Goal: Answer question/provide support: Share knowledge or assist other users

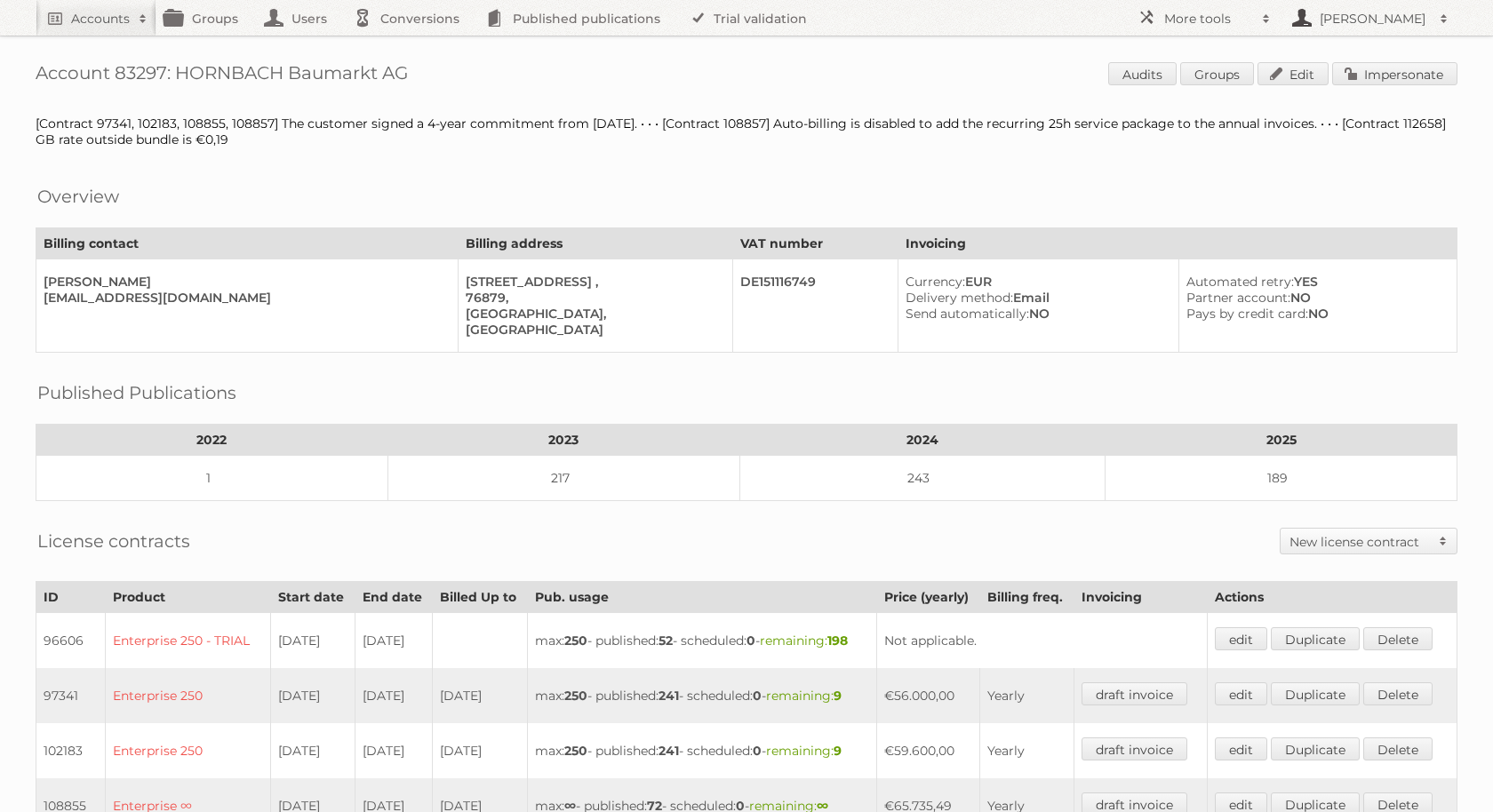
click at [1337, 28] on link "[PERSON_NAME]" at bounding box center [1369, 18] width 178 height 36
click at [1229, 19] on h2 "More tools" at bounding box center [1208, 18] width 89 height 18
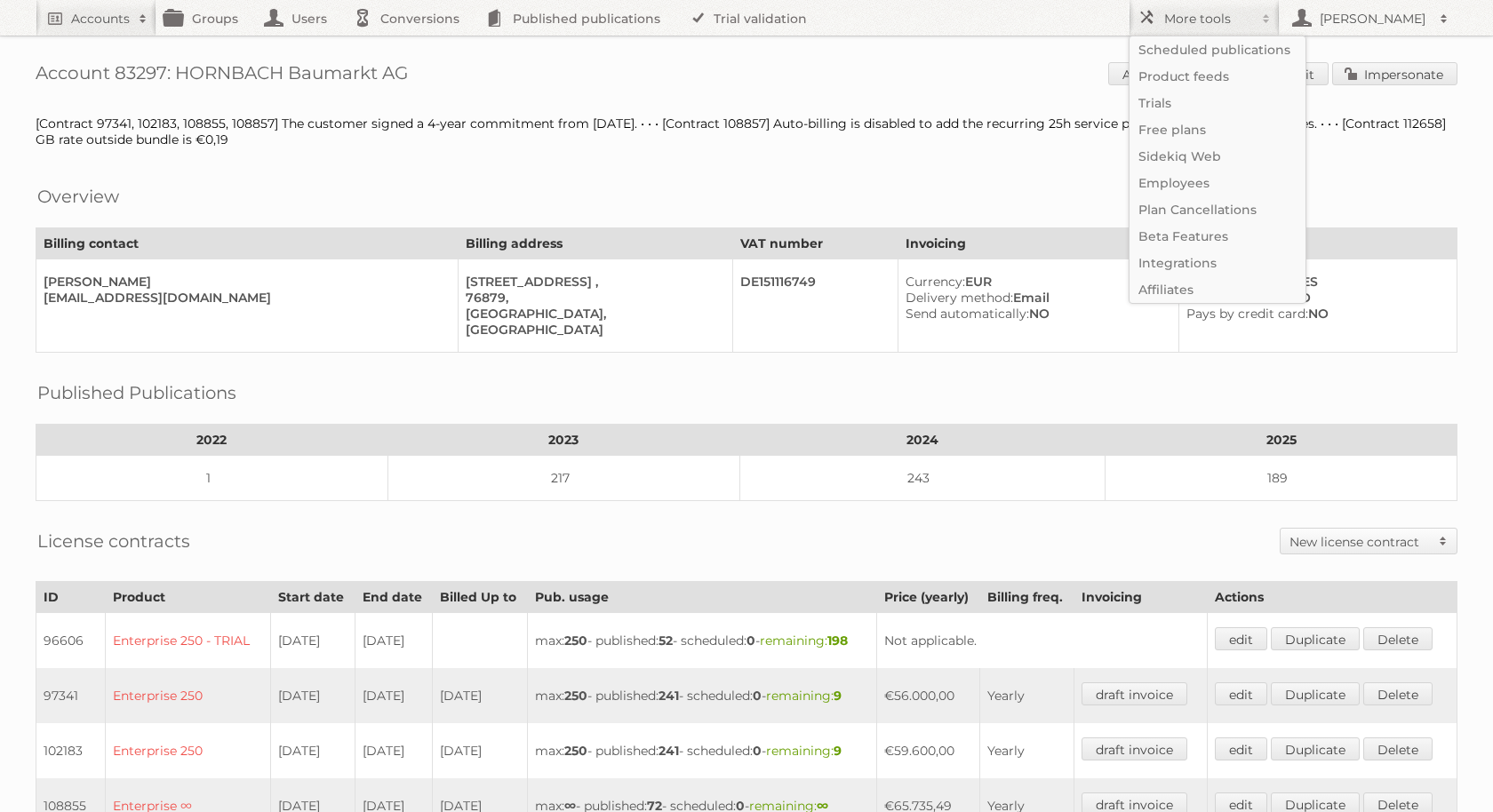
click at [921, 88] on div "Account 83297: HORNBACH Baumarkt AG Audits Groups Edit Impersonate [Contract 97…" at bounding box center [746, 823] width 1493 height 1647
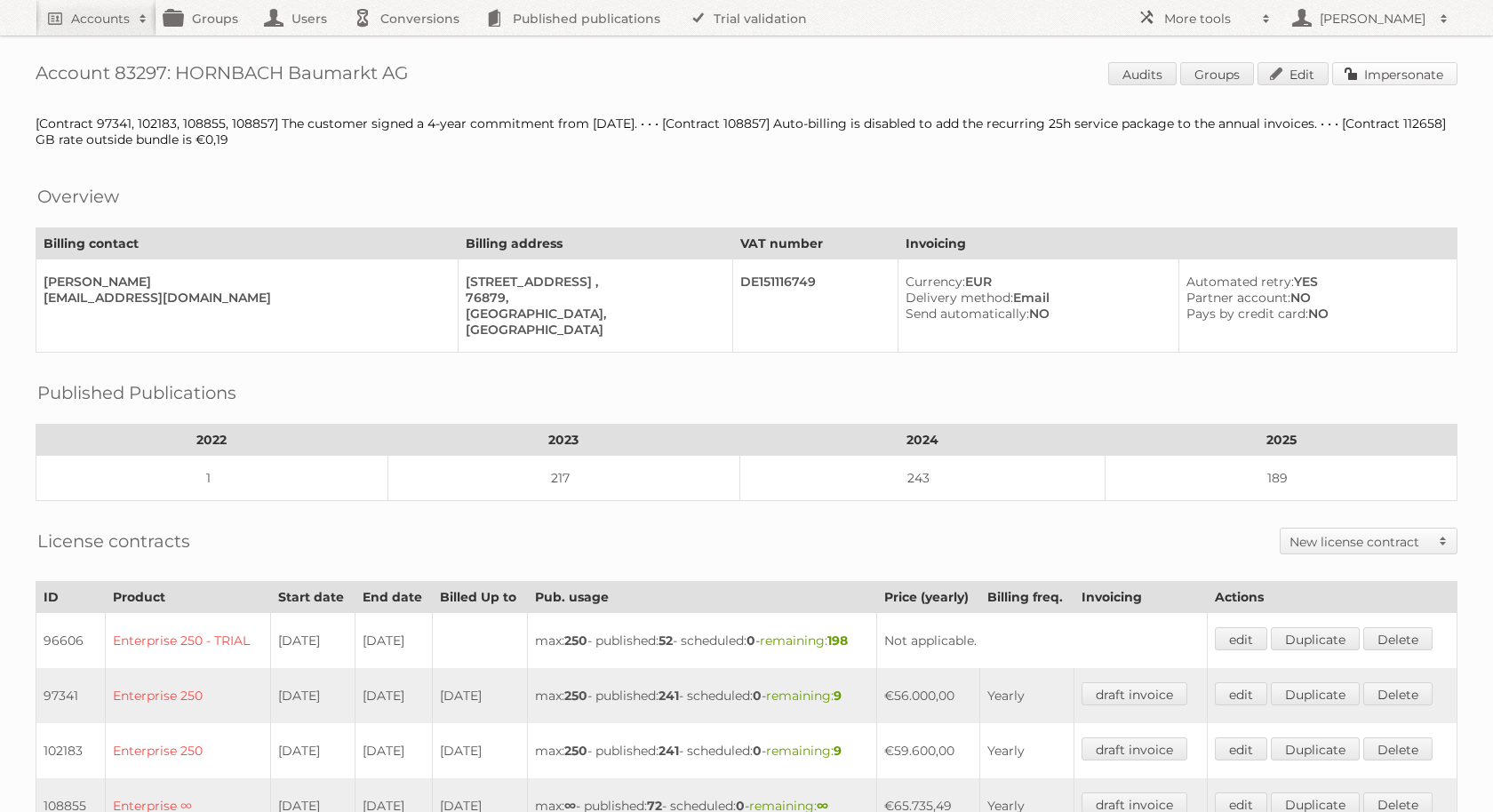
click at [1384, 77] on link "Impersonate" at bounding box center [1394, 73] width 125 height 23
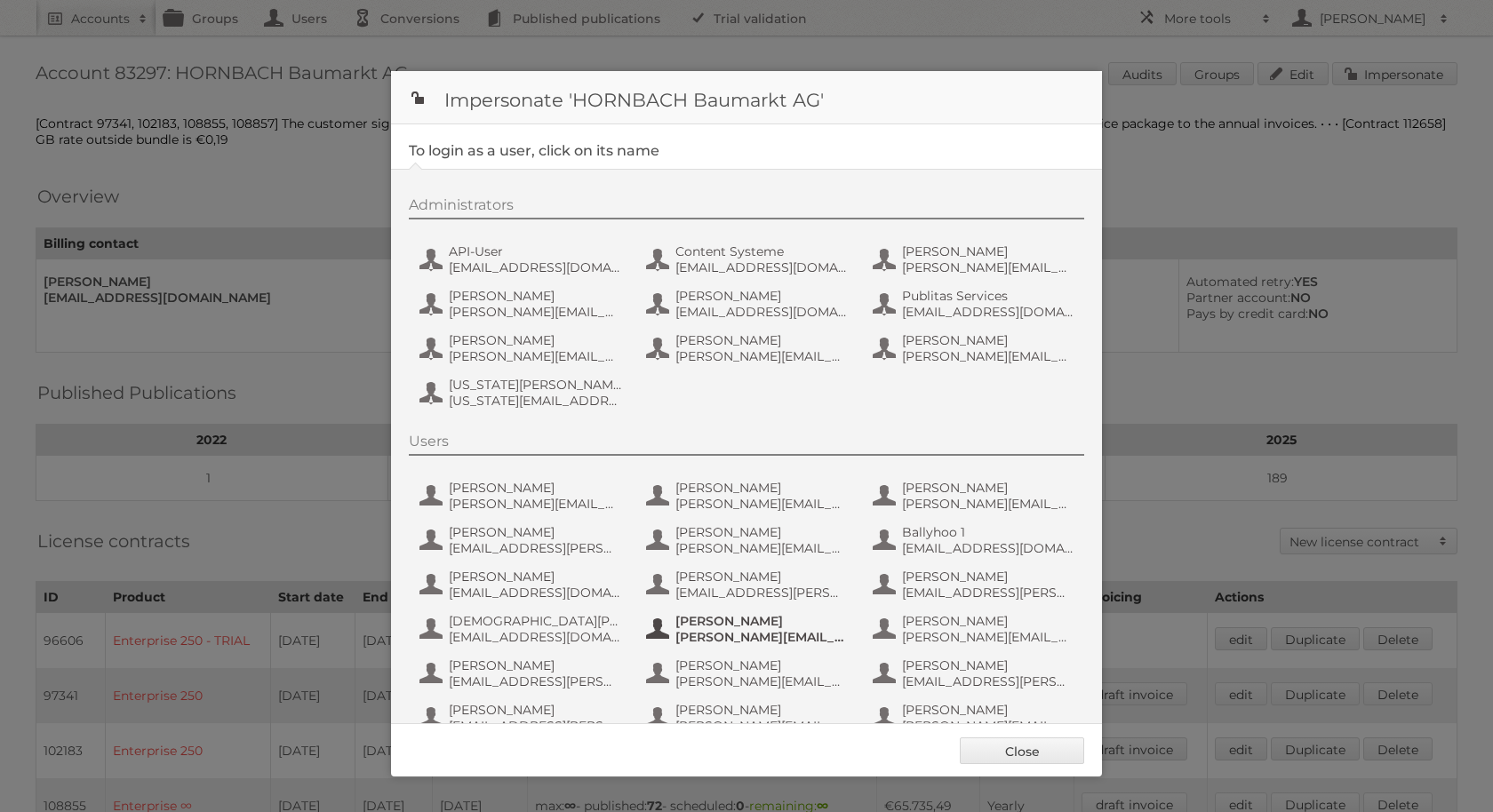
click at [774, 616] on span "[PERSON_NAME]" at bounding box center [761, 620] width 172 height 16
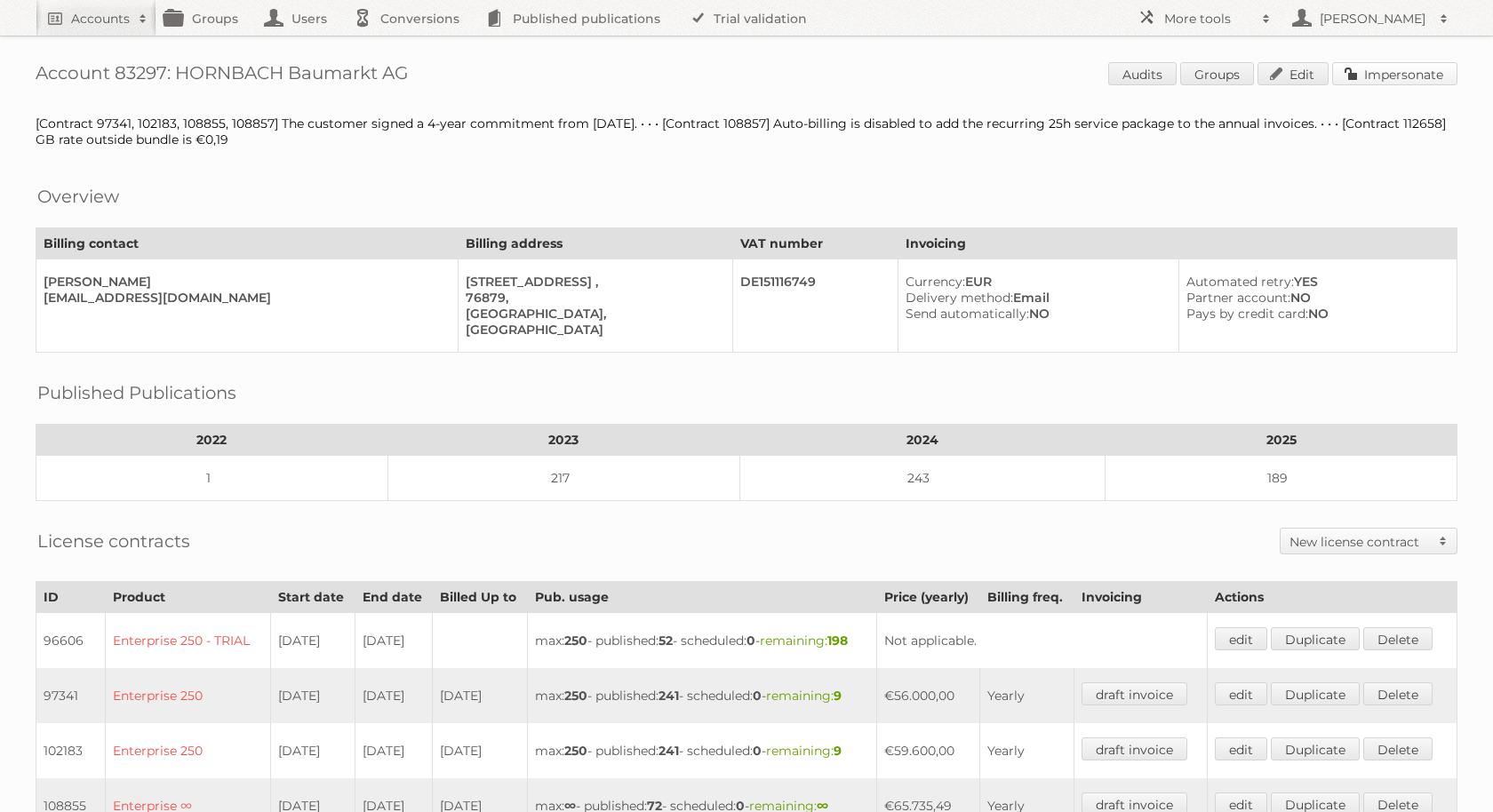
click at [1388, 64] on link "Impersonate" at bounding box center [1394, 73] width 125 height 23
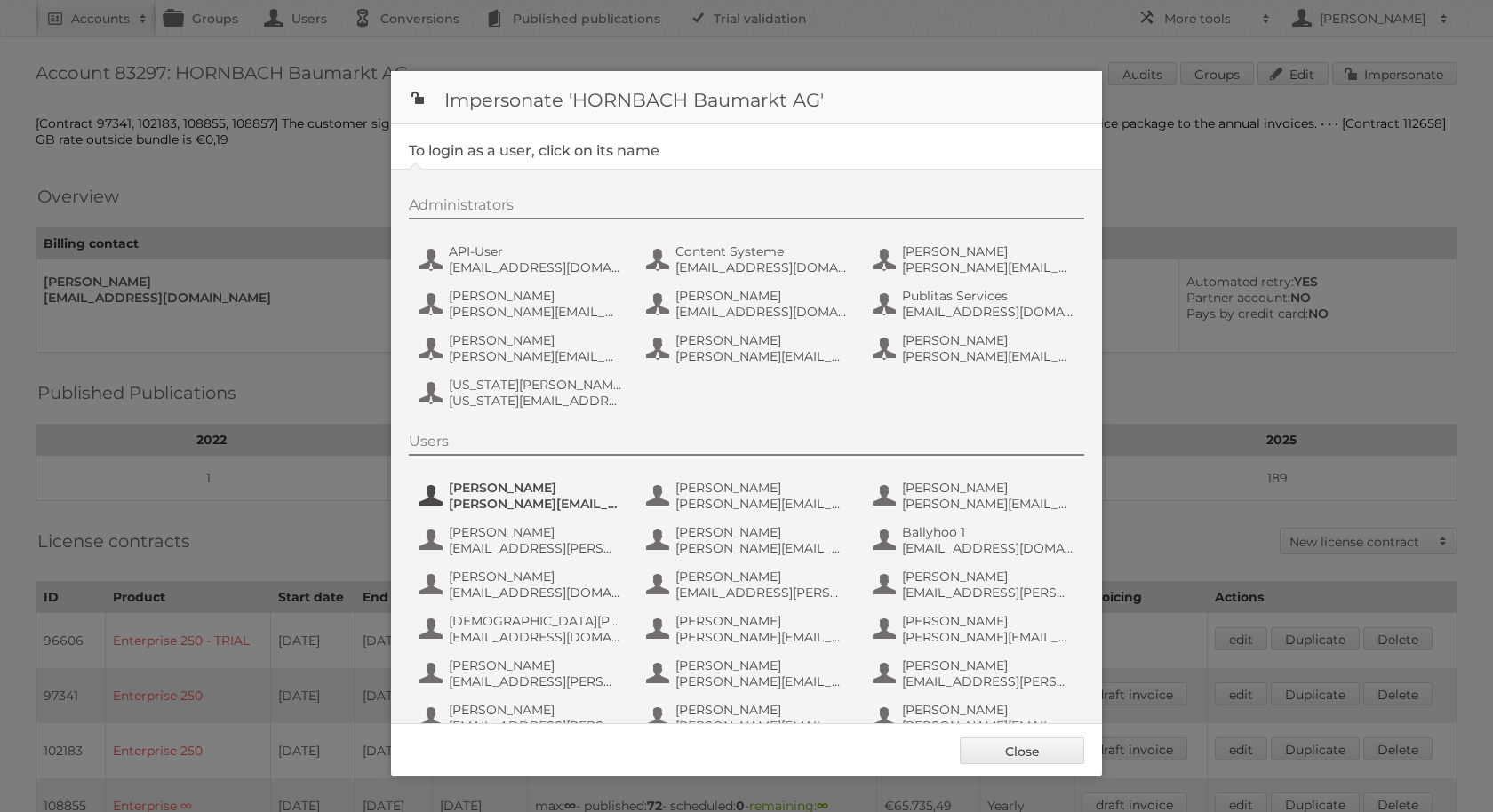
click at [519, 492] on span "[PERSON_NAME]" at bounding box center [535, 487] width 172 height 16
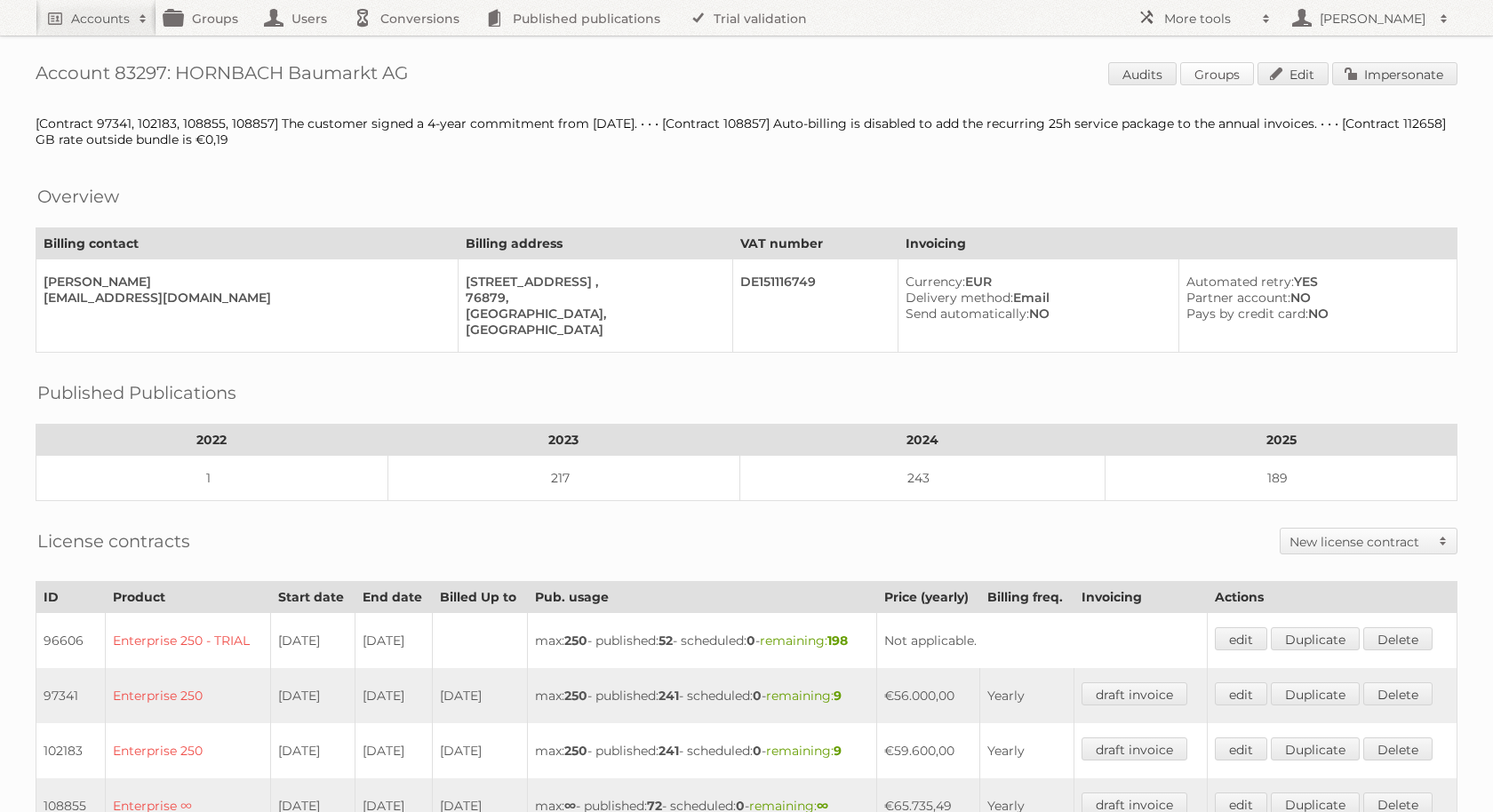
click at [1214, 74] on link "Groups" at bounding box center [1217, 73] width 74 height 23
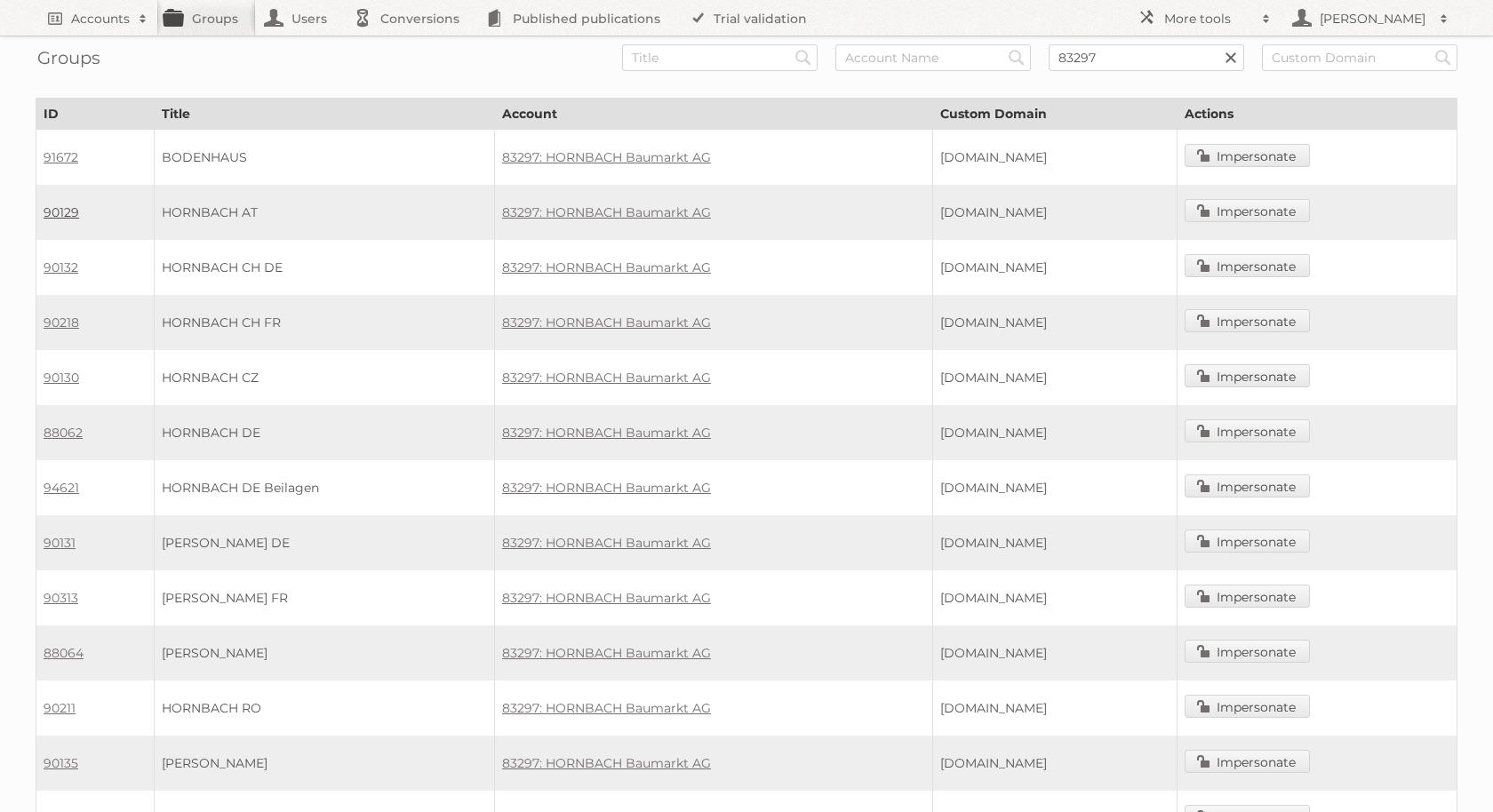
click at [54, 206] on link "90129" at bounding box center [61, 212] width 36 height 16
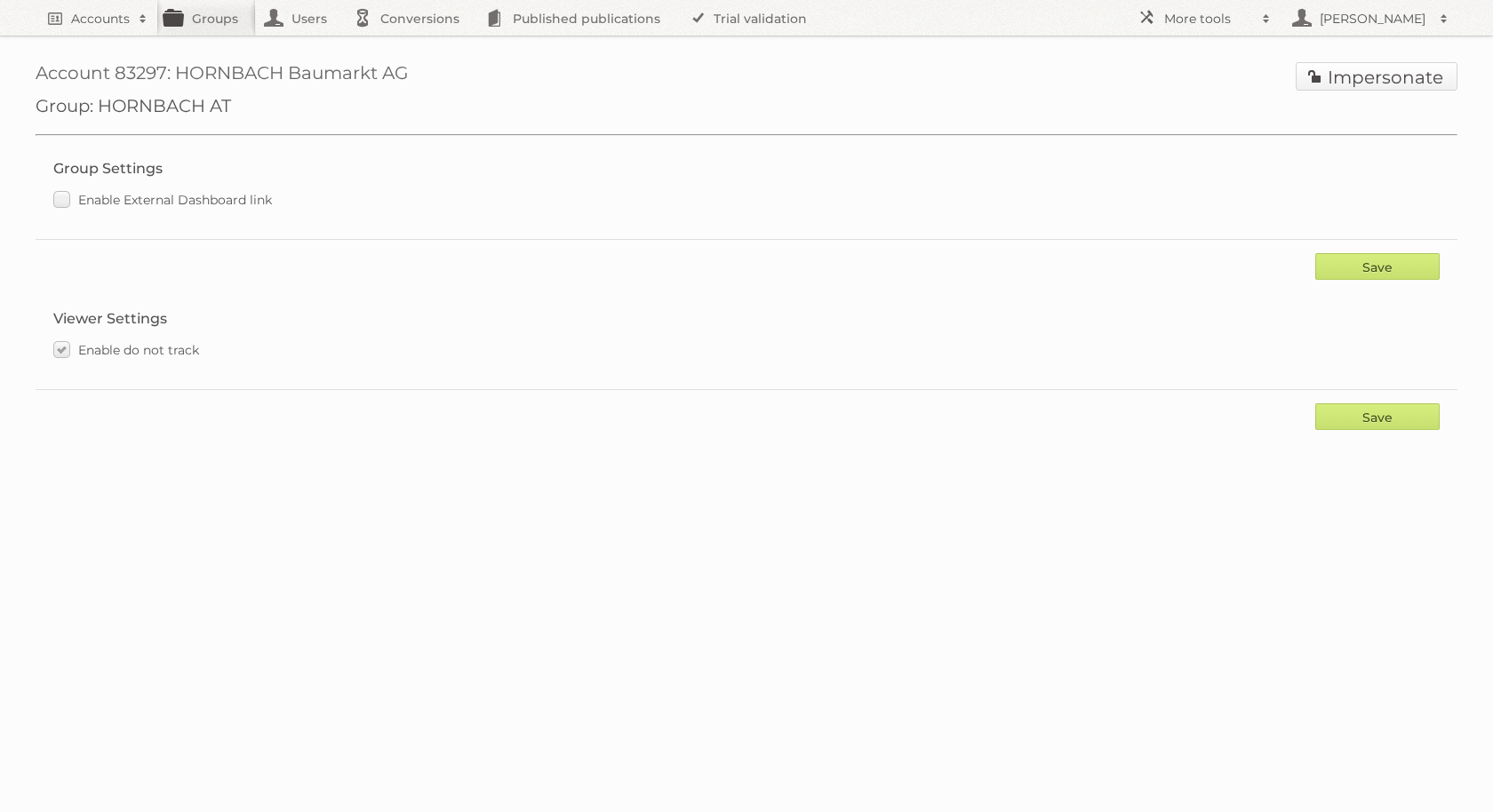
click at [1399, 76] on link "Impersonate" at bounding box center [1376, 76] width 161 height 29
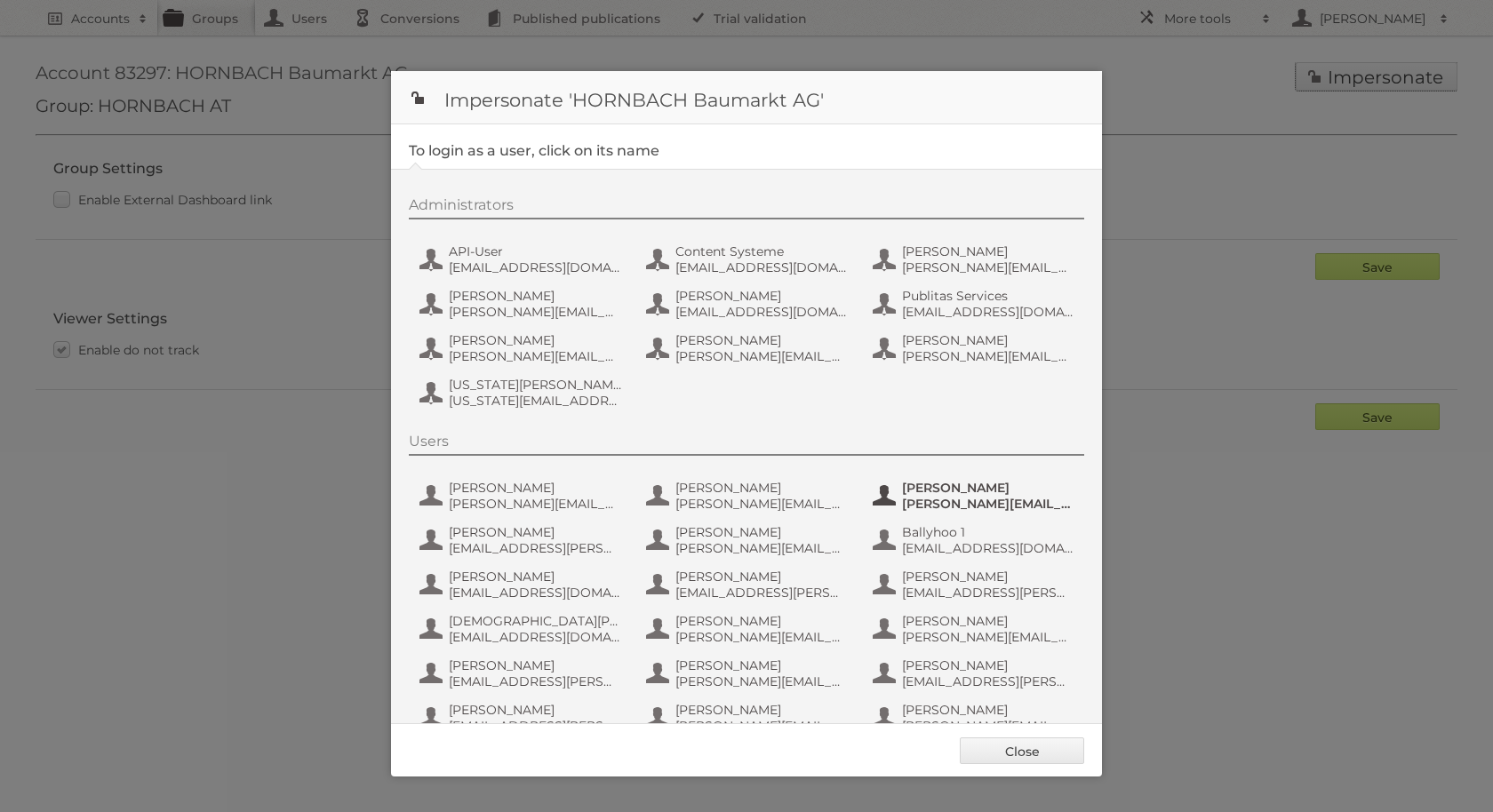
scroll to position [210, 0]
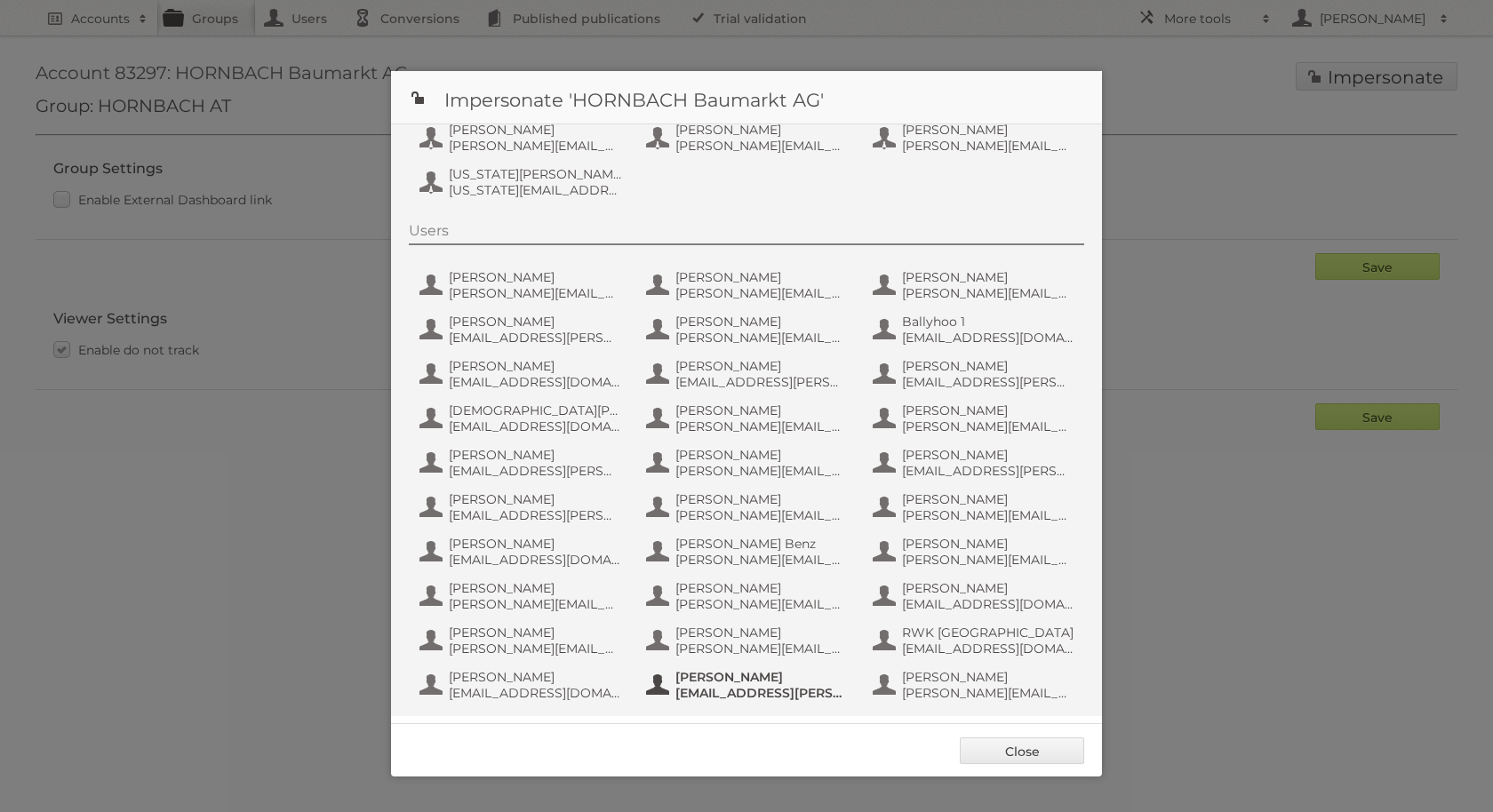
click at [756, 679] on span "[PERSON_NAME]" at bounding box center [761, 677] width 172 height 16
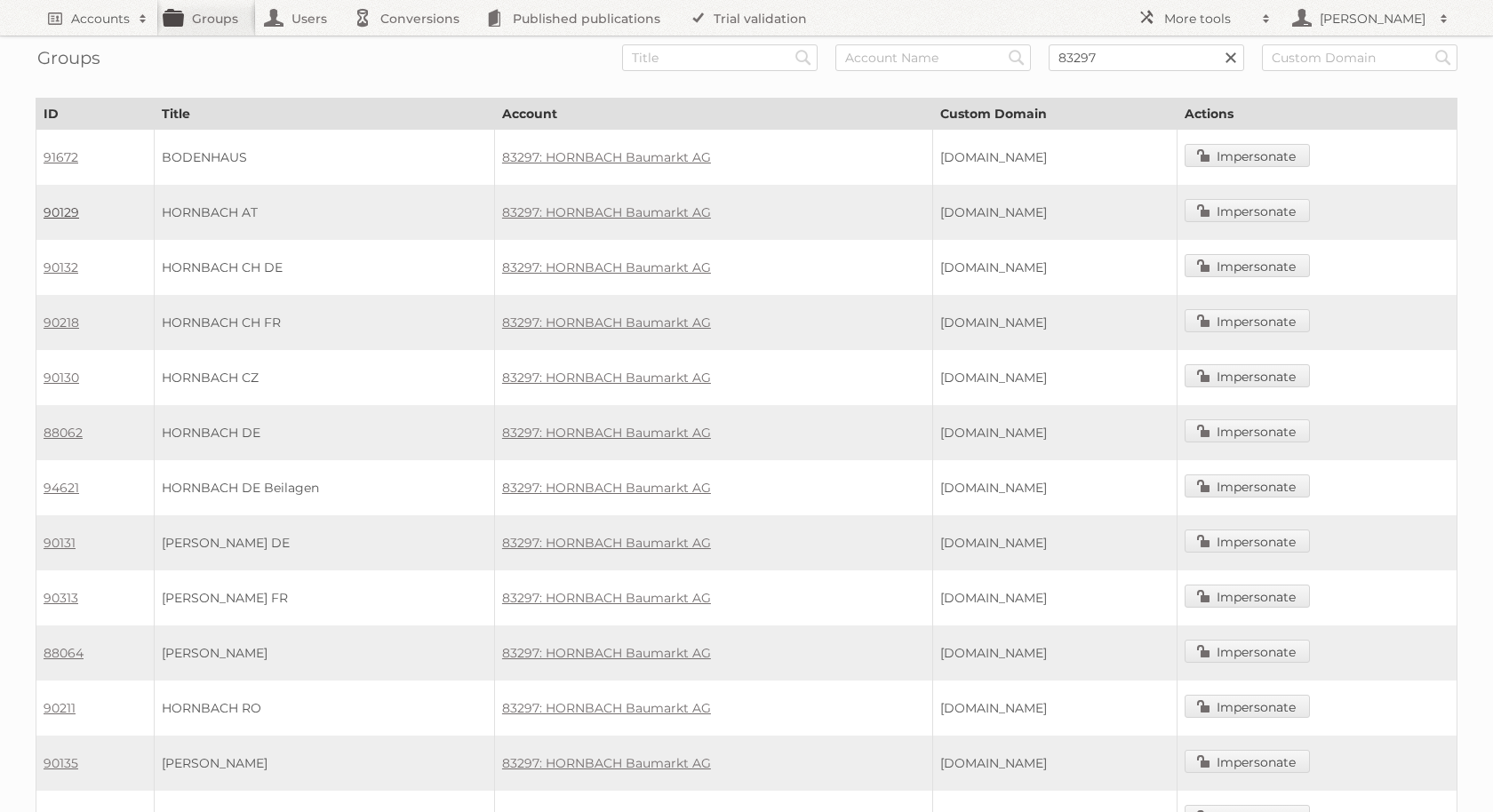
click at [58, 205] on link "90129" at bounding box center [61, 212] width 36 height 16
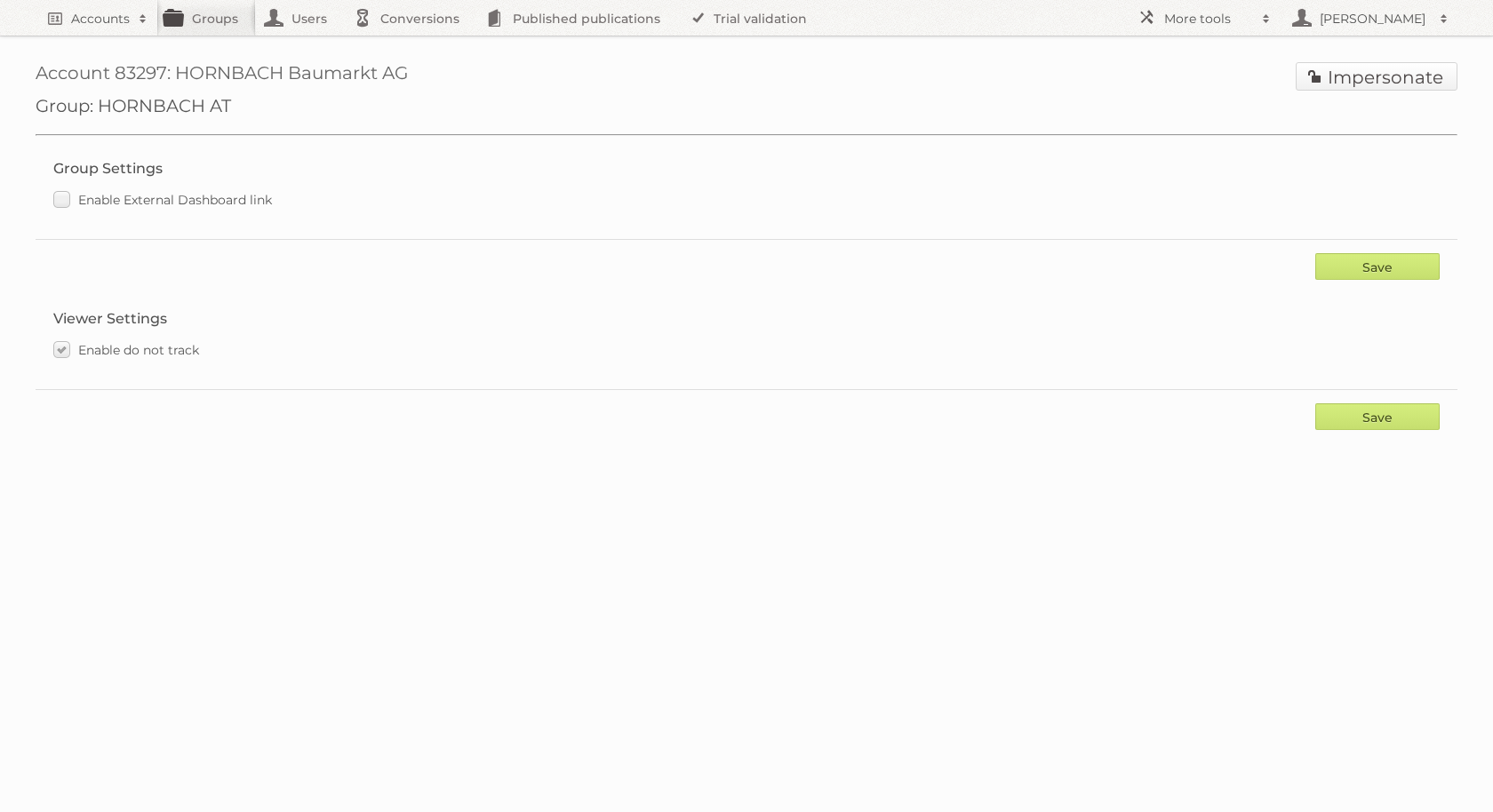
click at [1355, 86] on link "Impersonate" at bounding box center [1376, 76] width 161 height 29
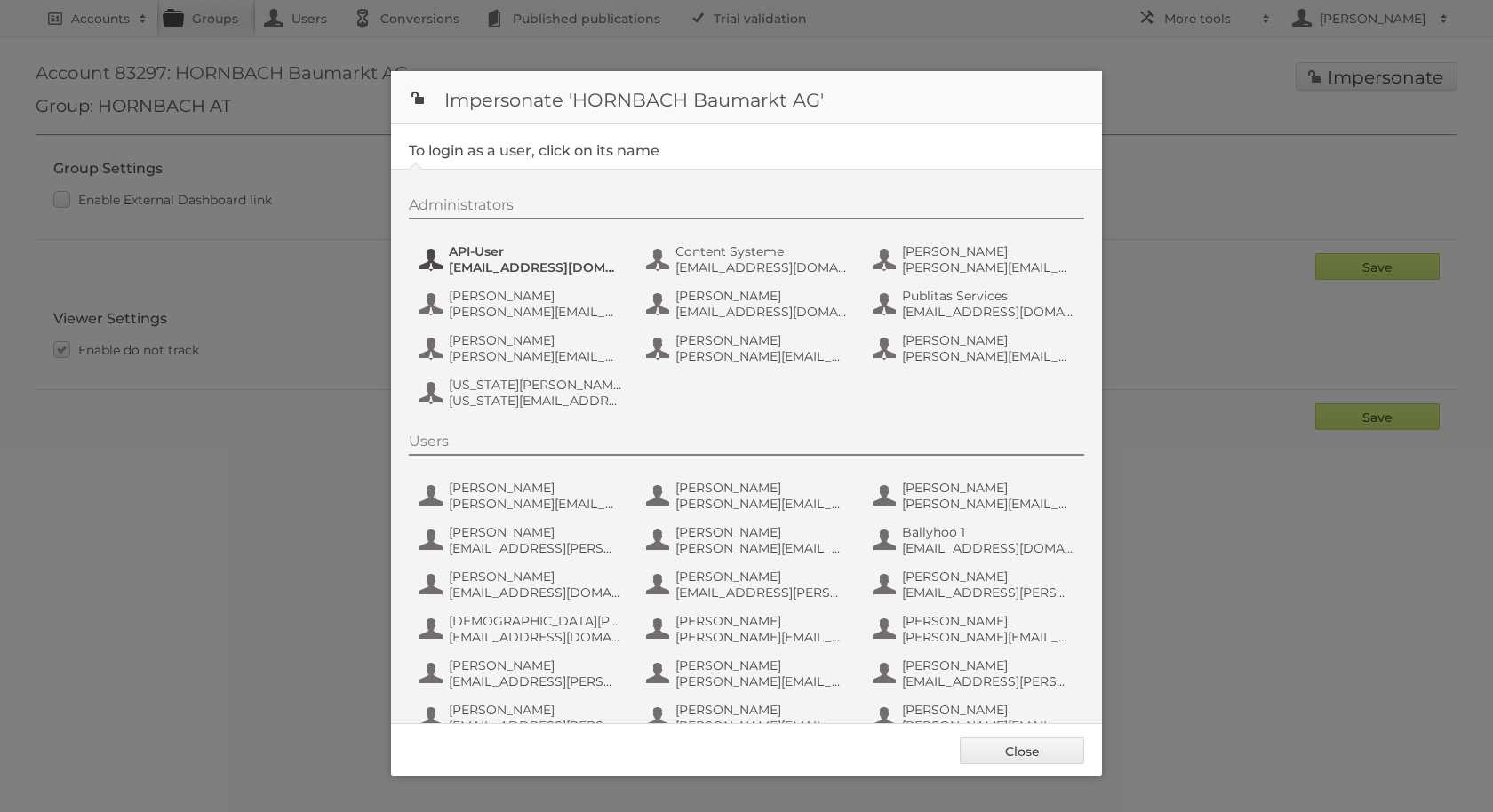
click at [518, 260] on span "[EMAIL_ADDRESS][DOMAIN_NAME]" at bounding box center [535, 266] width 172 height 16
